Goal: Transaction & Acquisition: Register for event/course

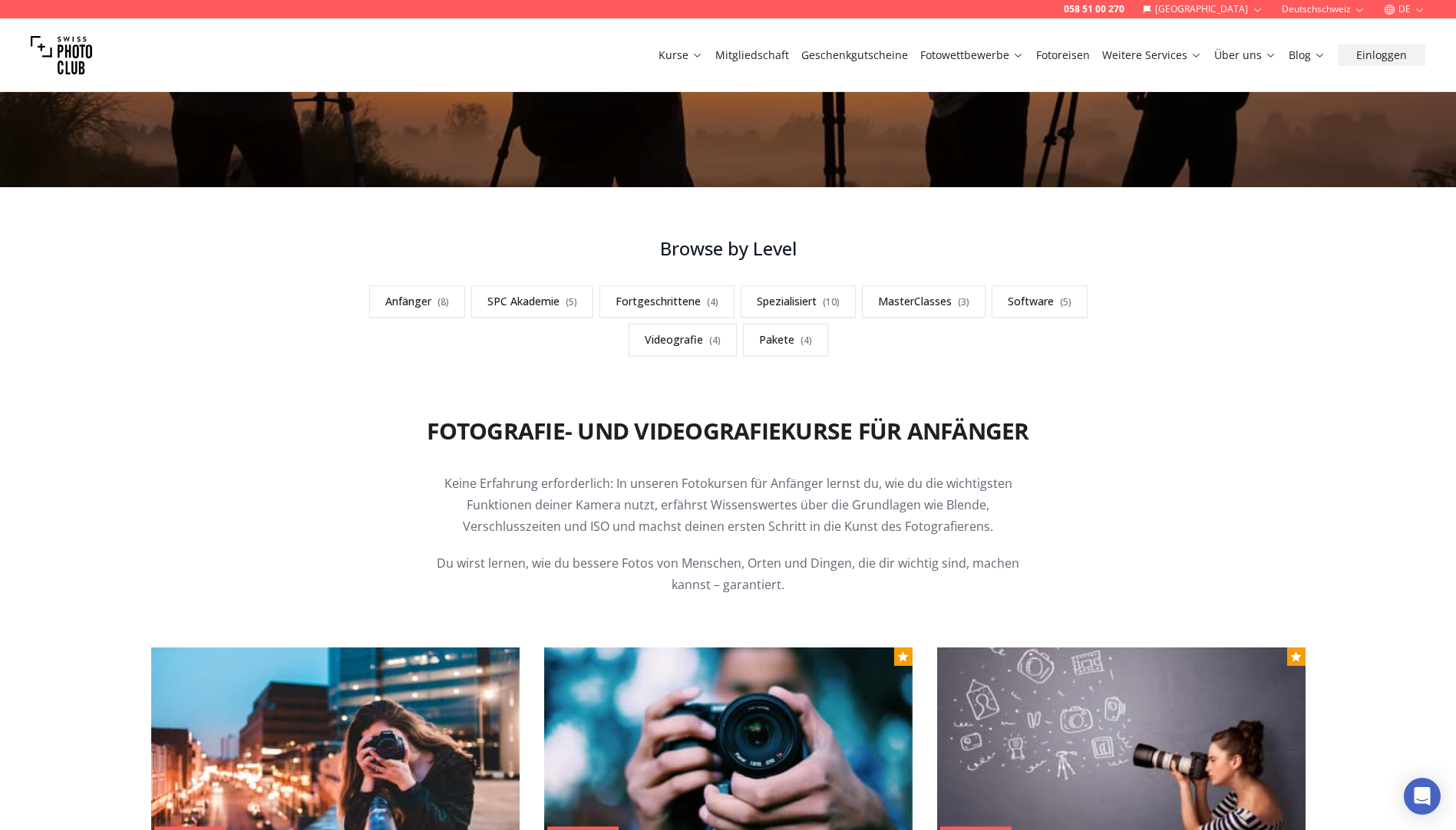
scroll to position [844, 0]
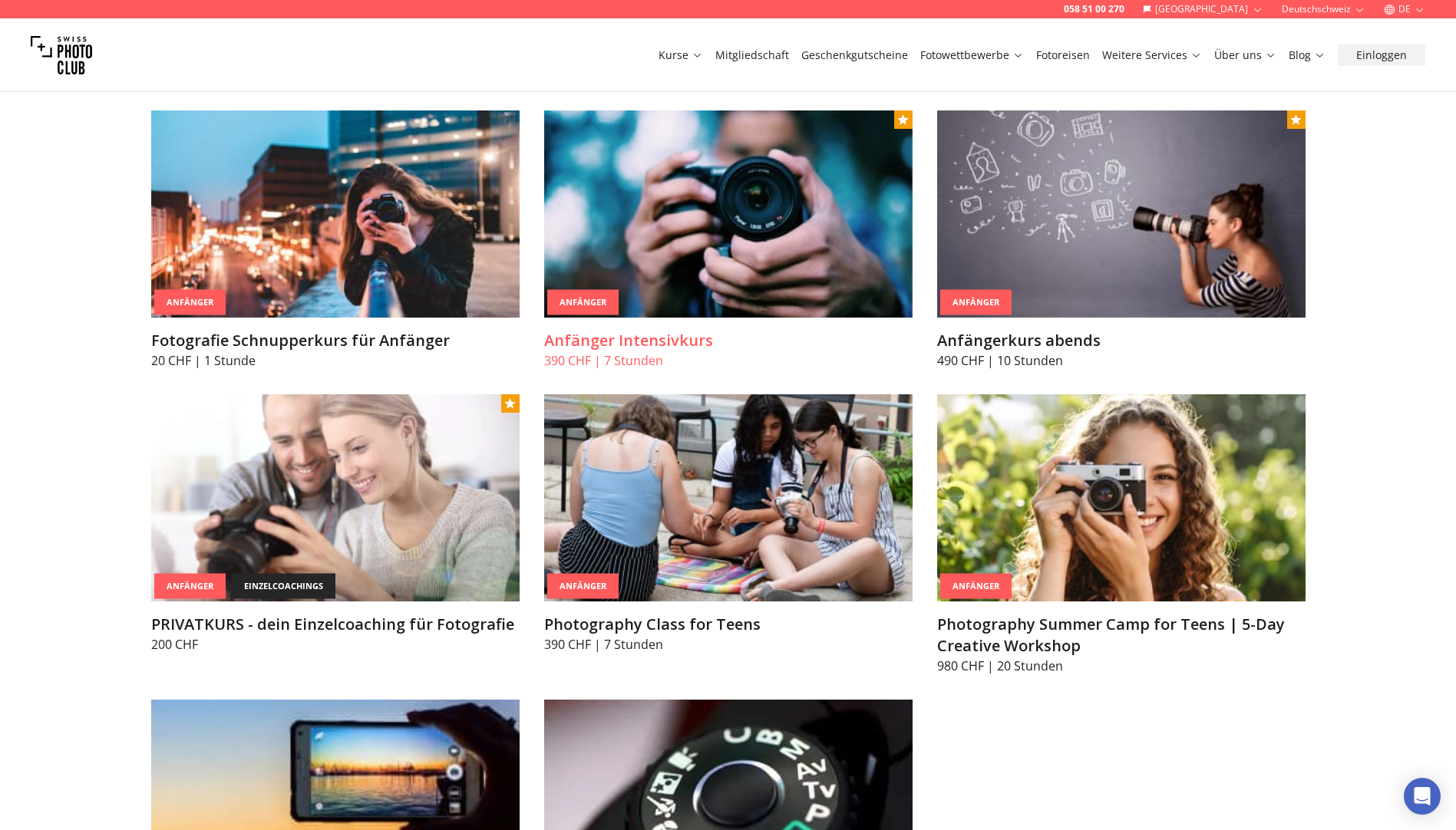
click at [658, 338] on h3 "Anfänger Intensivkurs" at bounding box center [728, 341] width 369 height 21
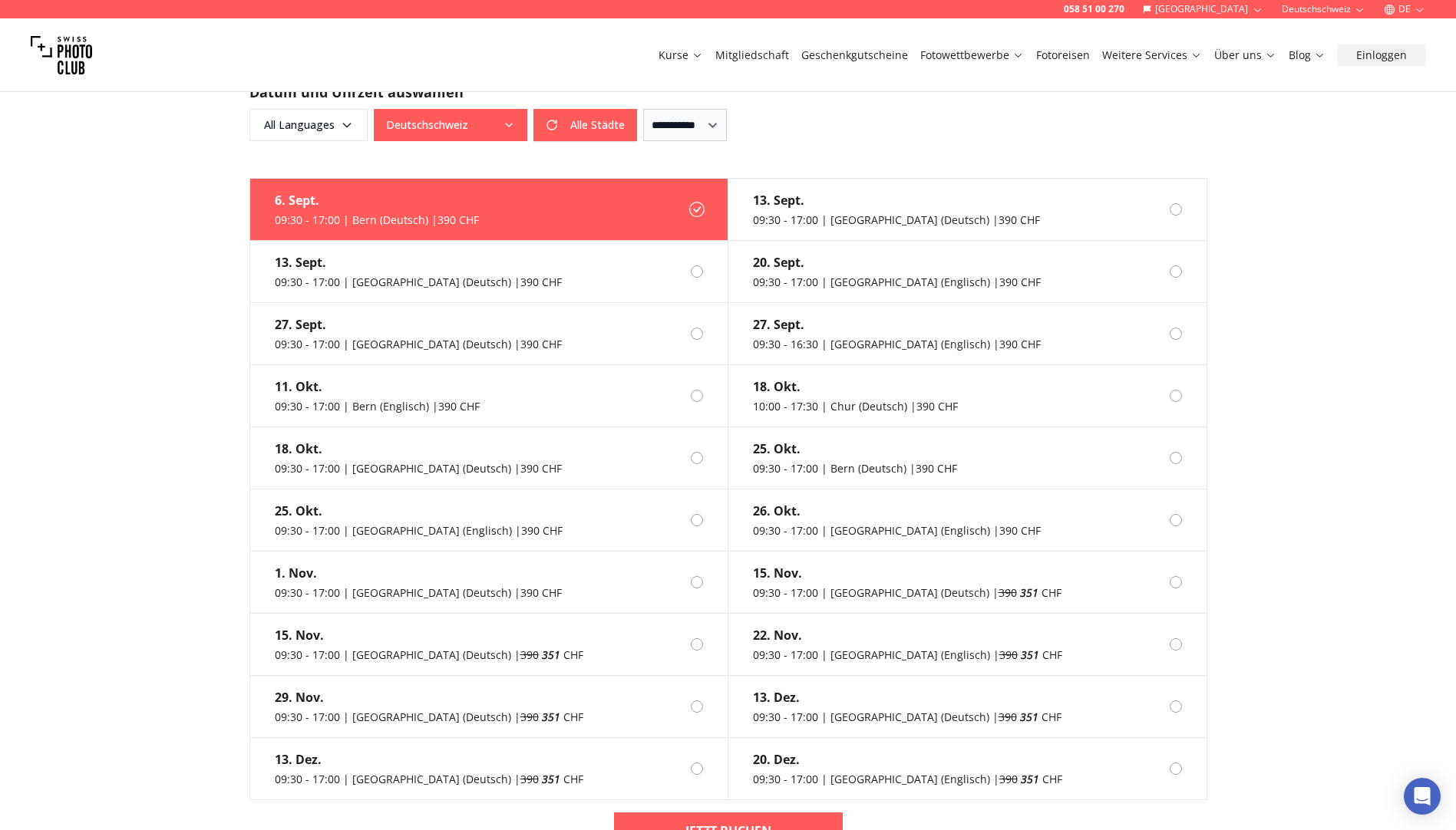
scroll to position [1151, 0]
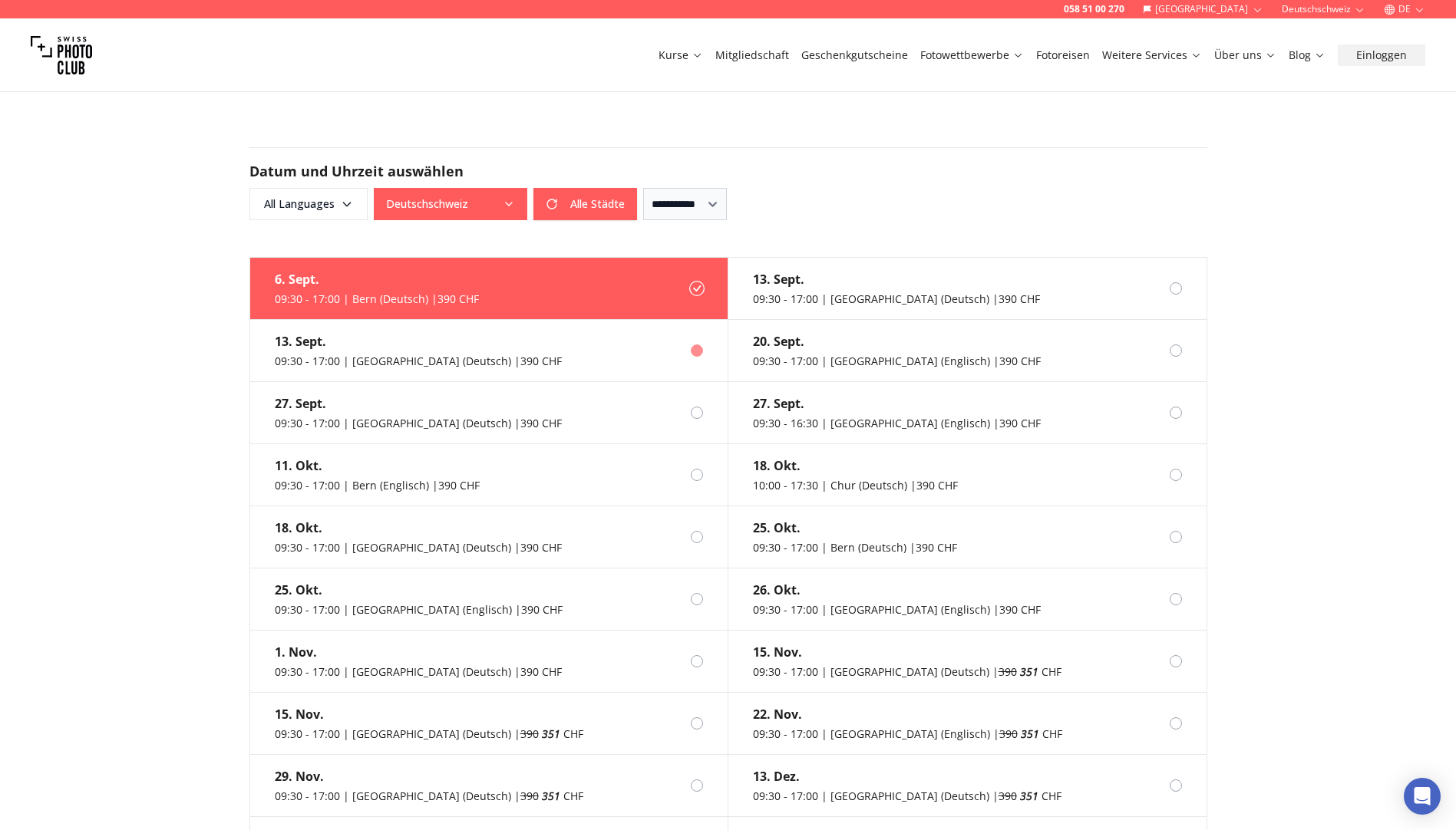
click at [291, 354] on div "09:30 - 17:00 | Zurich (Deutsch) | 390 CHF" at bounding box center [418, 361] width 287 height 15
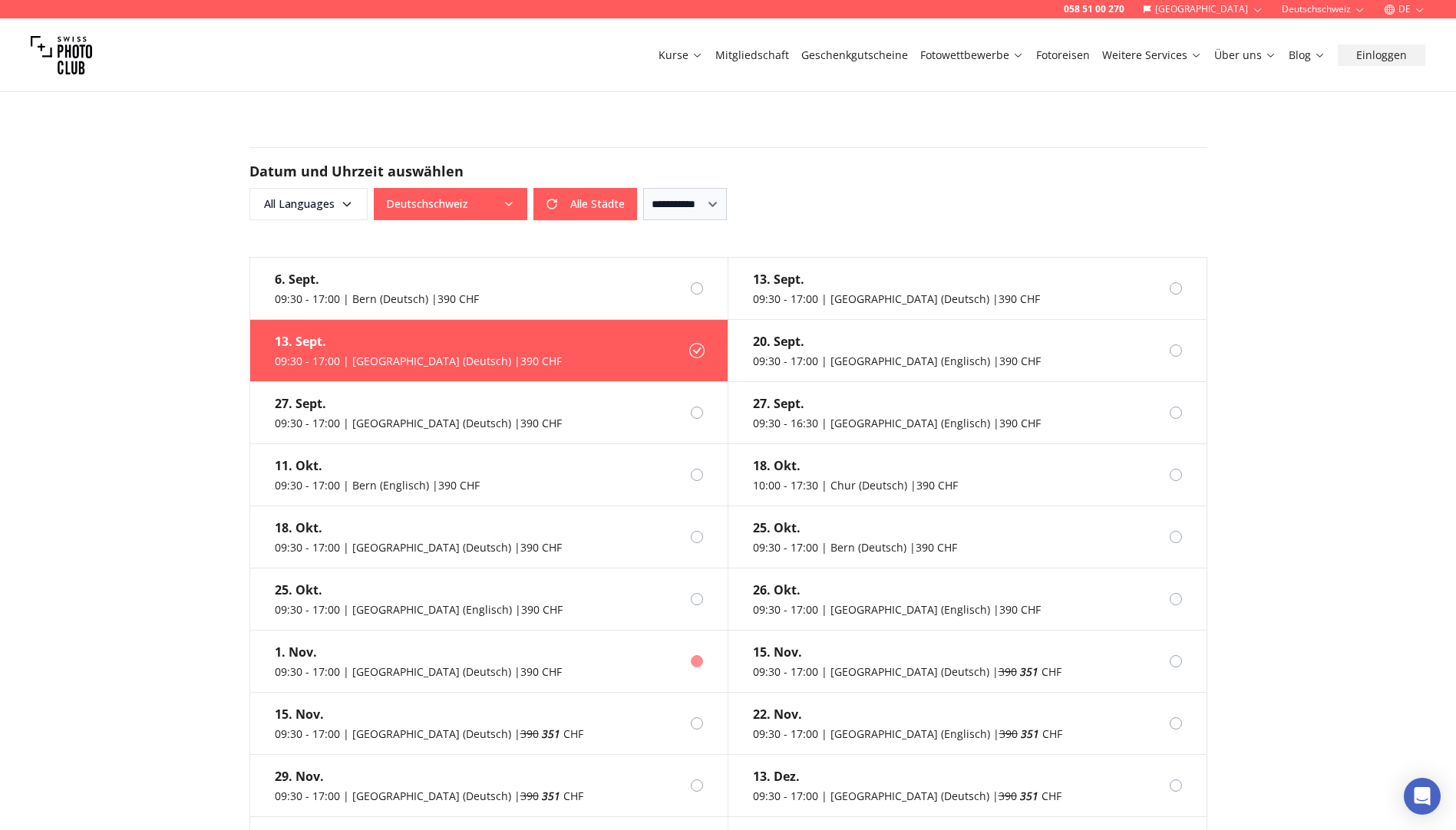
scroll to position [1688, 0]
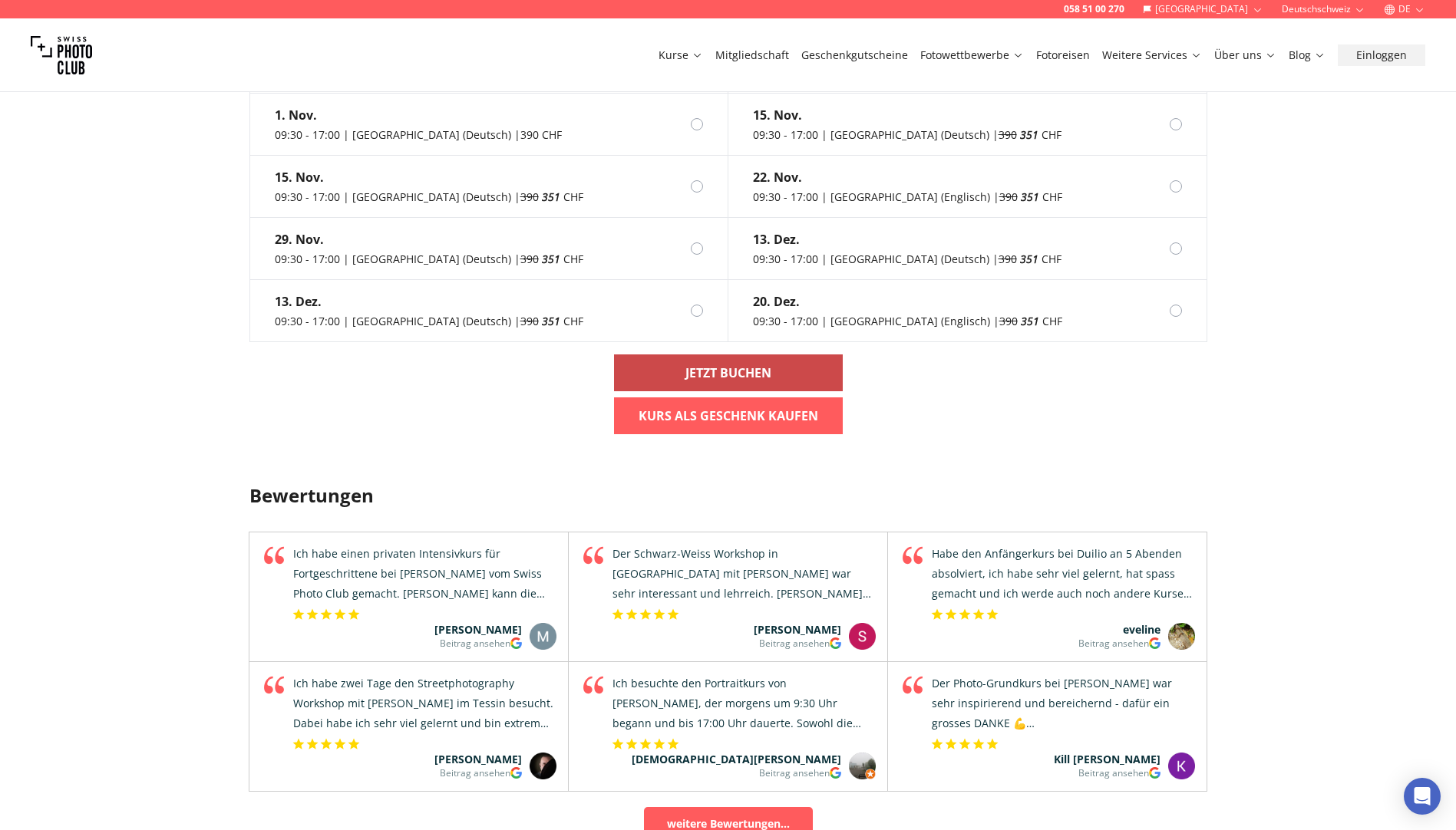
click at [760, 364] on b "Jetzt buchen" at bounding box center [728, 373] width 86 height 19
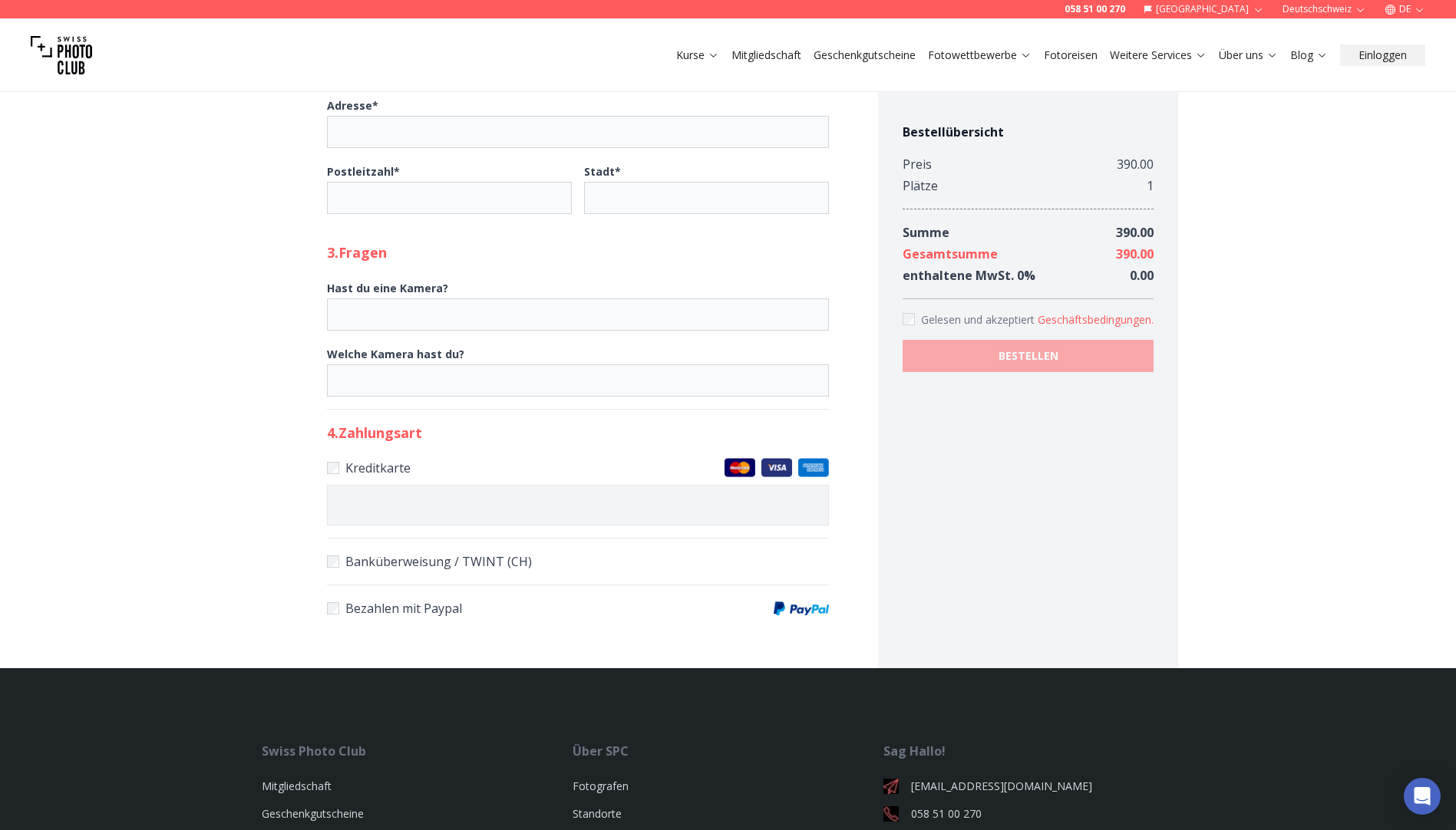
scroll to position [844, 0]
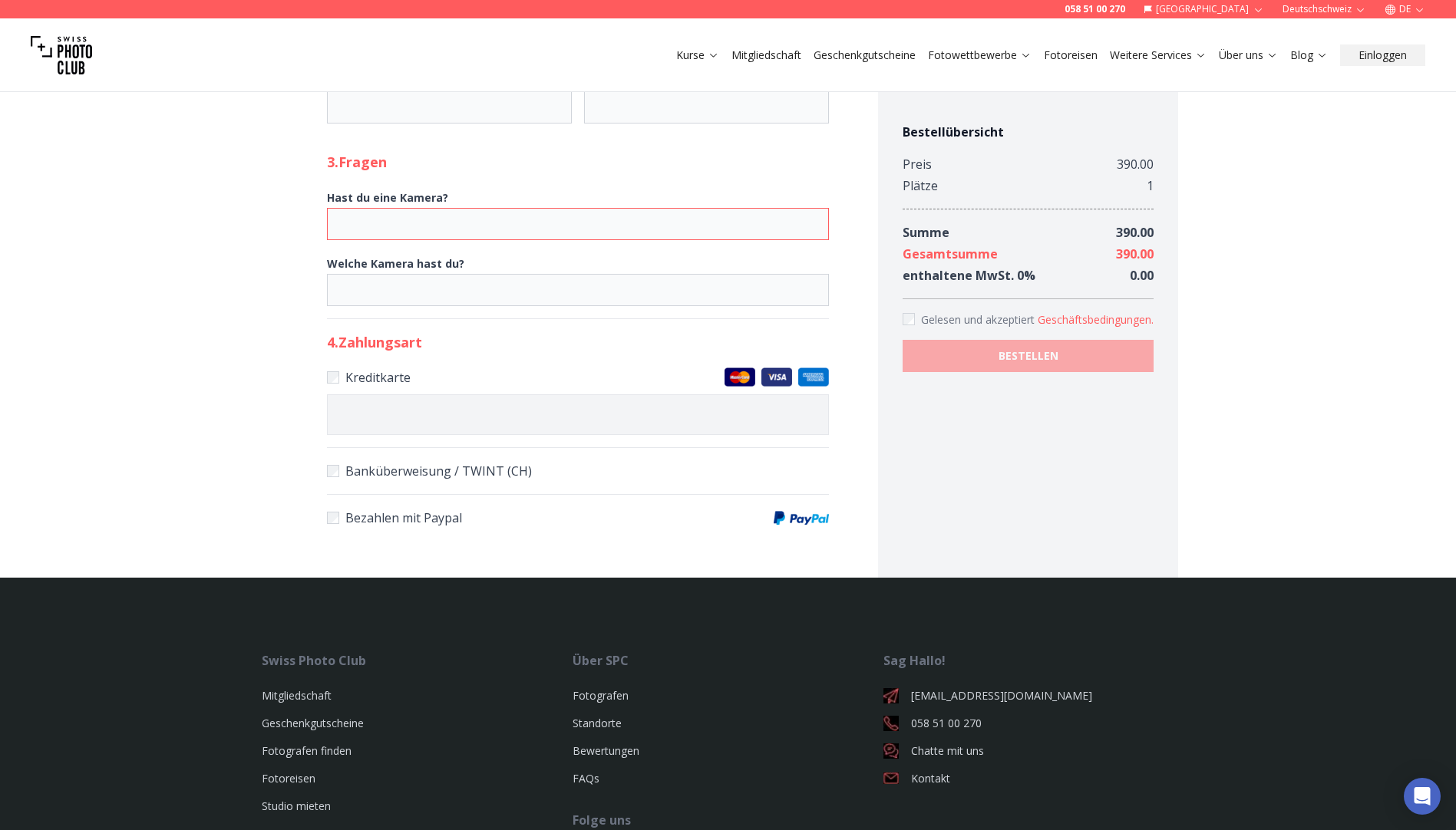
click at [488, 240] on input "Hast du eine Kamera?" at bounding box center [578, 225] width 502 height 33
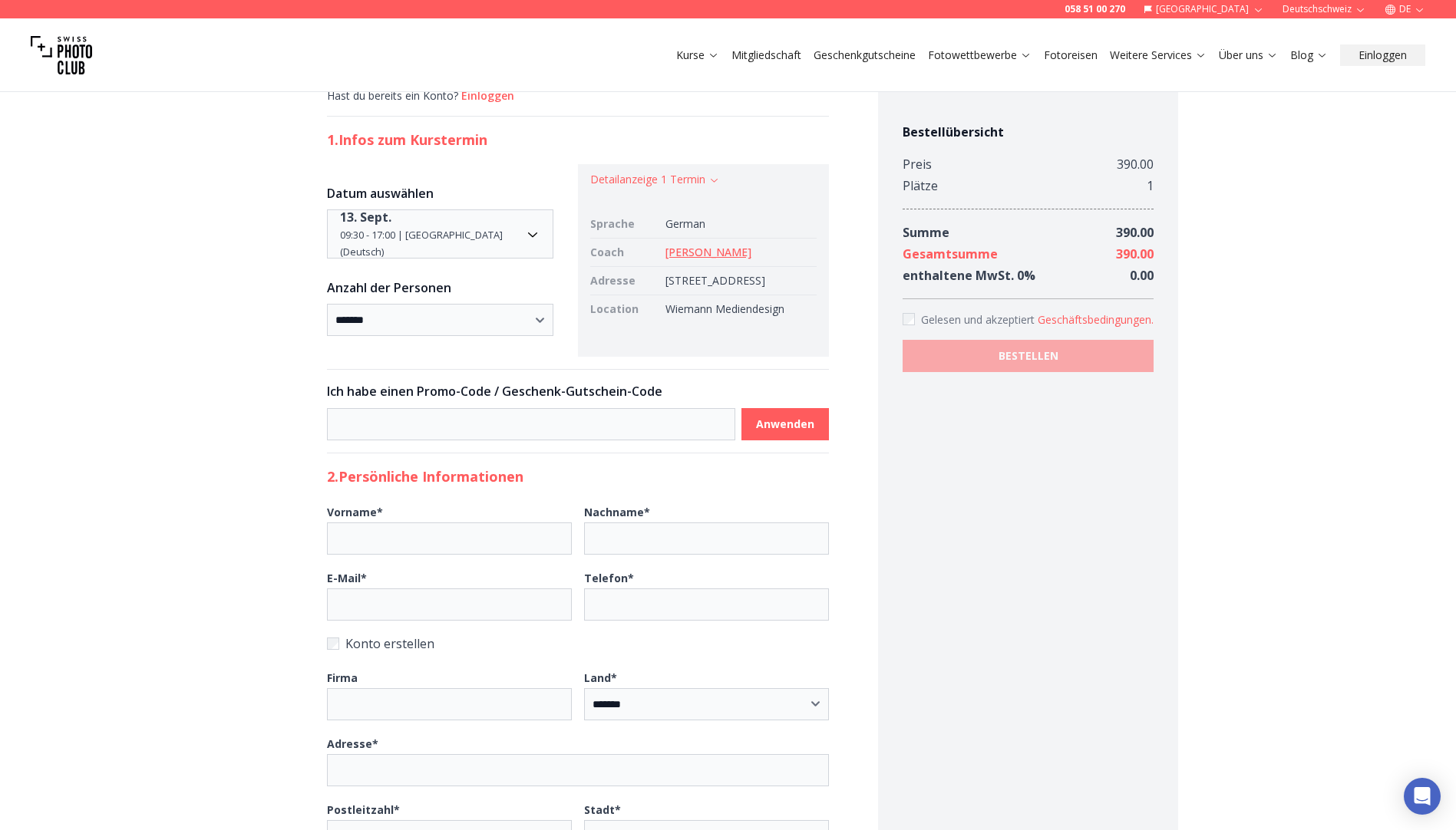
scroll to position [0, 0]
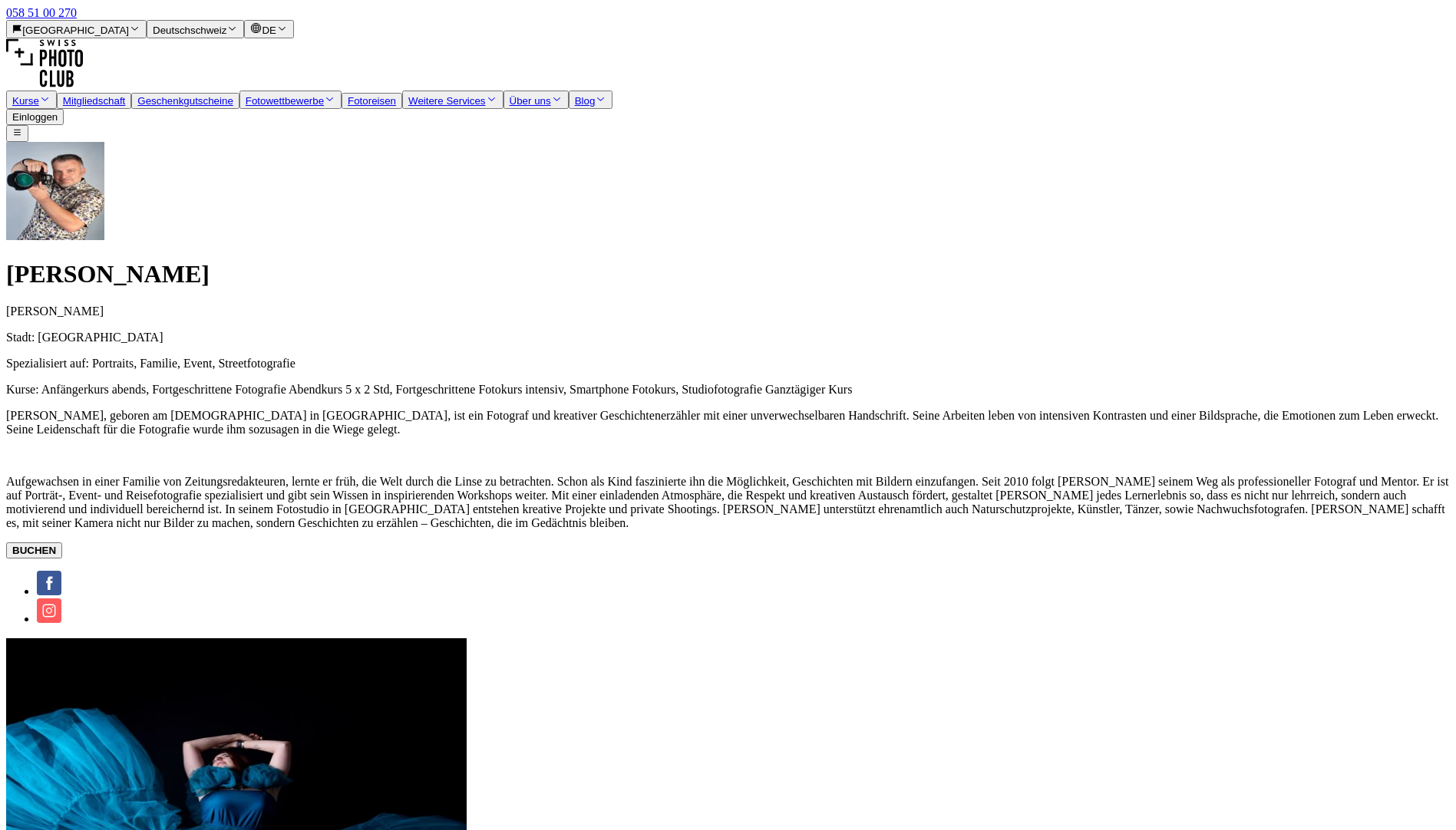
click at [104, 193] on img at bounding box center [55, 190] width 98 height 98
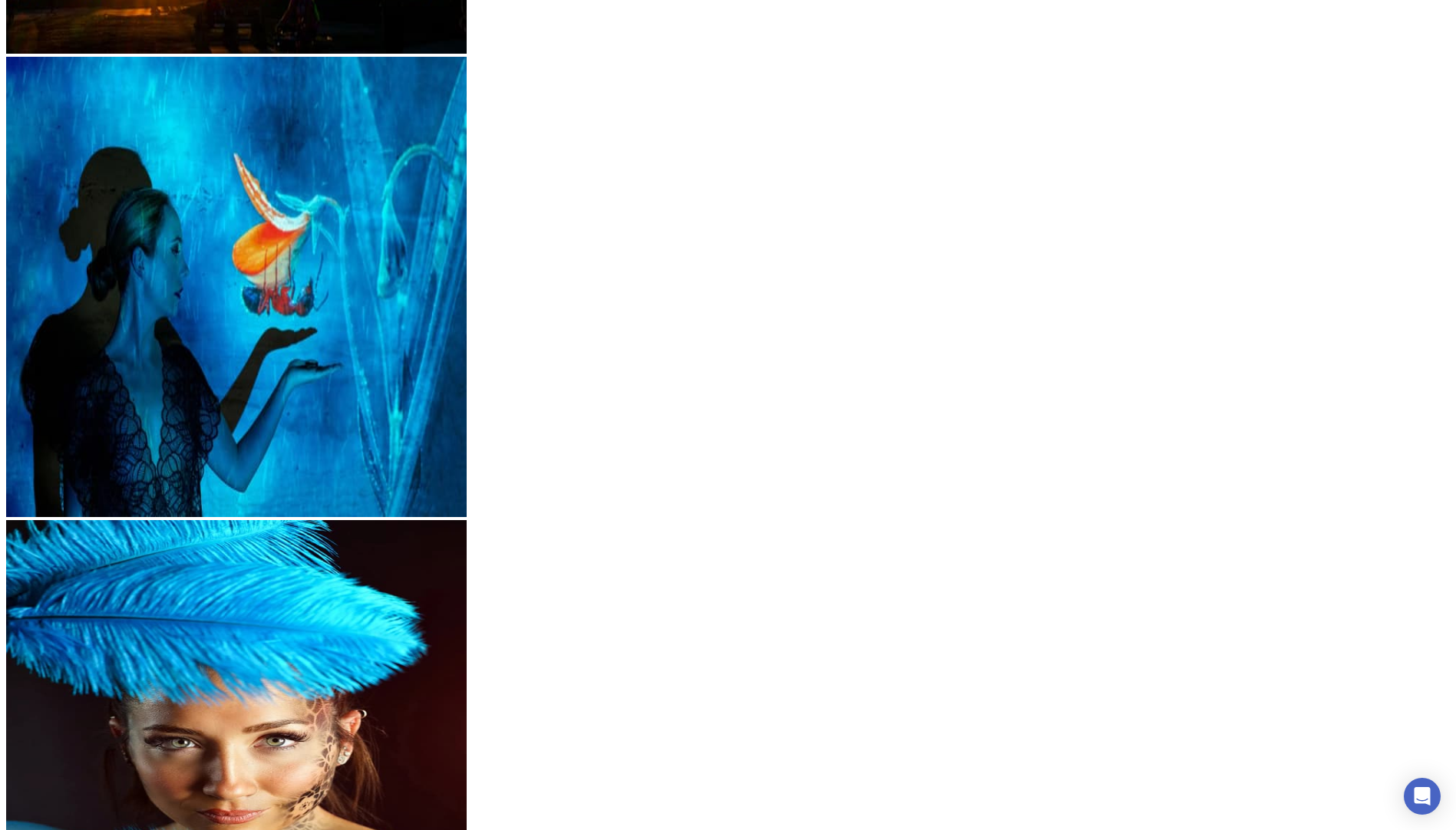
scroll to position [4390, 0]
